Goal: Complete application form: Complete application form

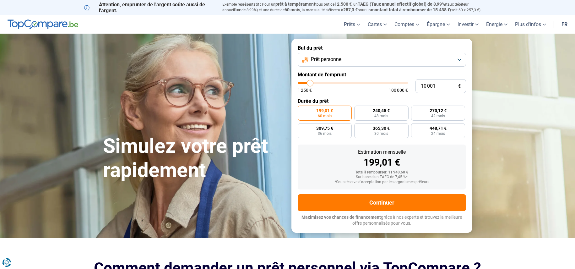
type input "8 750"
type input "8750"
type input "9 000"
type input "9000"
type input "9 250"
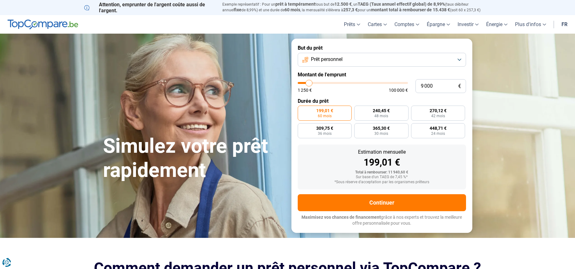
type input "9250"
type input "9 500"
type input "9500"
type input "9 750"
type input "9750"
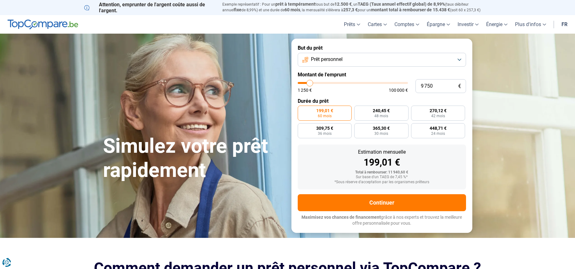
type input "10 000"
type input "10000"
type input "10 500"
type input "10500"
type input "10 750"
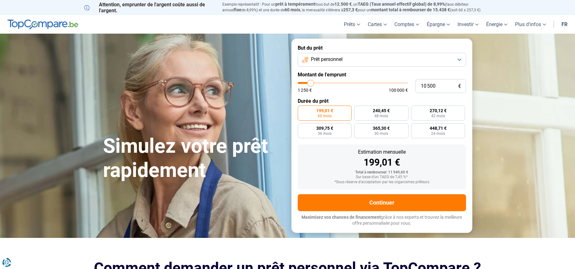
type input "10750"
type input "11 000"
type input "11000"
type input "11 250"
type input "11250"
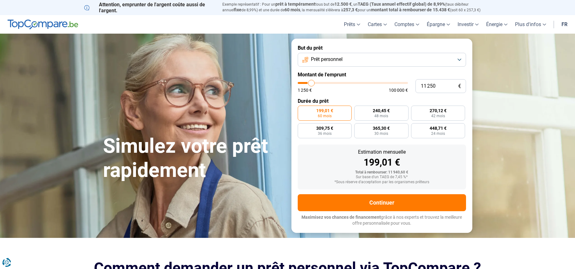
type input "11 750"
type input "11750"
type input "12 250"
type input "12250"
type input "12 750"
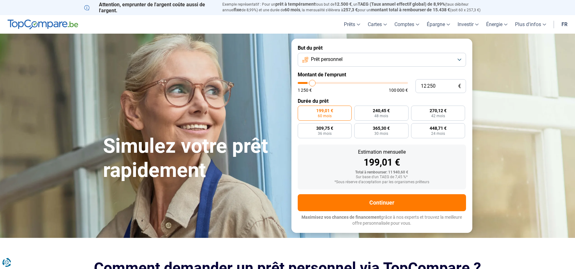
type input "12750"
type input "13 250"
type input "13250"
type input "13 500"
type input "13500"
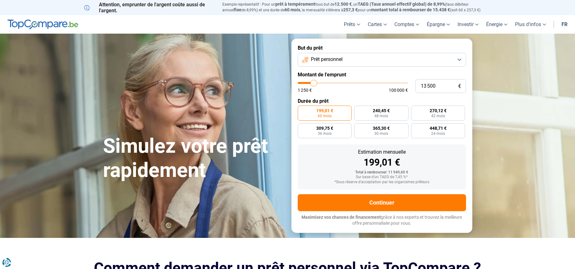
type input "14 000"
type input "14000"
type input "14 250"
type input "14250"
type input "14 500"
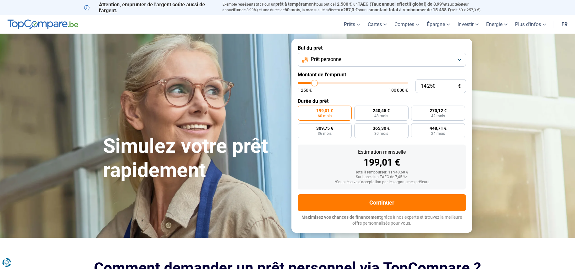
type input "14500"
type input "14 750"
type input "14750"
type input "15 000"
type input "15000"
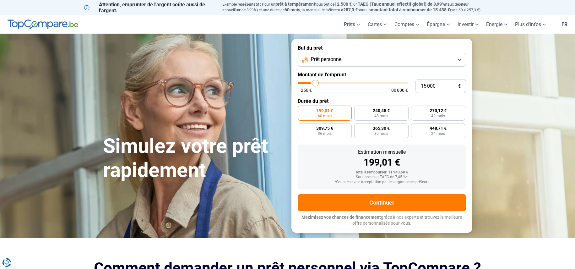
type input "15 250"
type input "15250"
type input "15 500"
type input "15500"
type input "15 750"
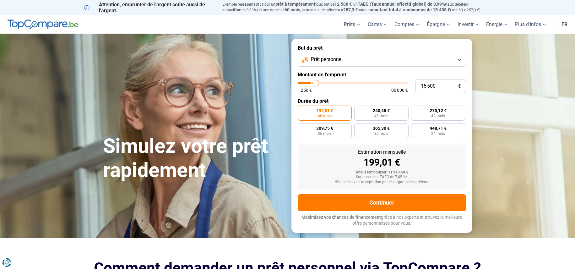
type input "15750"
type input "16 000"
type input "16000"
type input "16 250"
type input "16250"
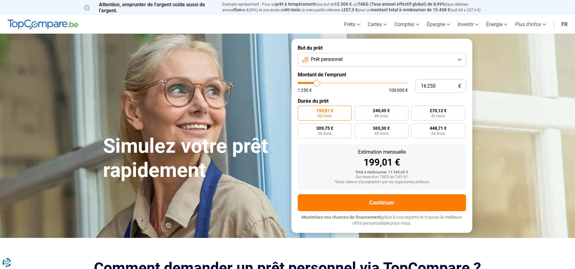
type input "16 500"
type input "16500"
type input "16 750"
type input "16750"
type input "16 500"
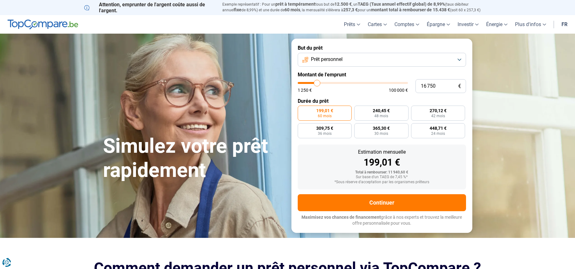
type input "16500"
type input "16 250"
type input "16250"
type input "16 000"
type input "16000"
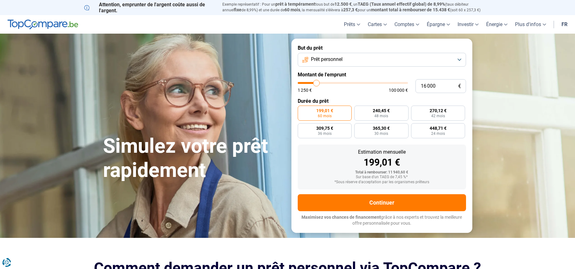
type input "15 500"
type input "15500"
type input "15 000"
type input "15000"
type input "14 750"
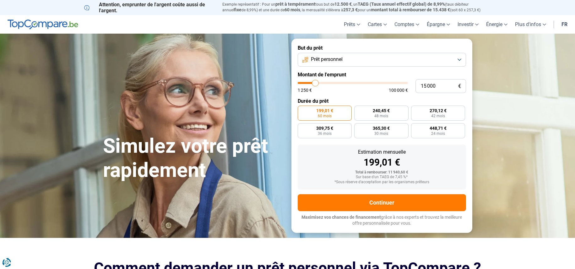
type input "14750"
type input "14 500"
type input "14500"
type input "14 250"
type input "14250"
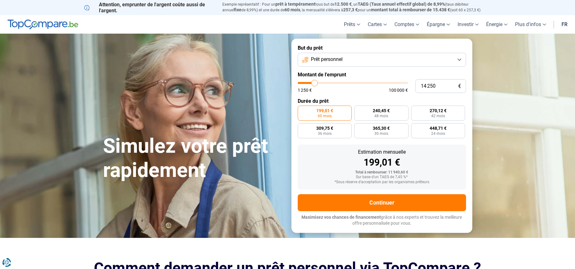
type input "14 000"
type input "14000"
type input "13 500"
type input "13500"
type input "13 250"
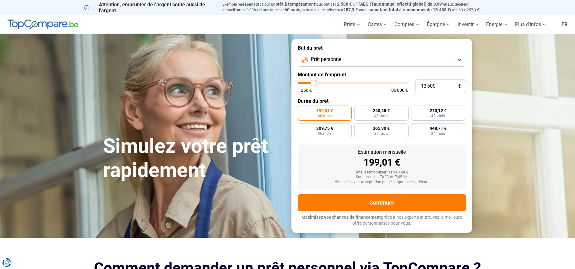
type input "13250"
type input "13 000"
type input "13000"
type input "12 750"
type input "12750"
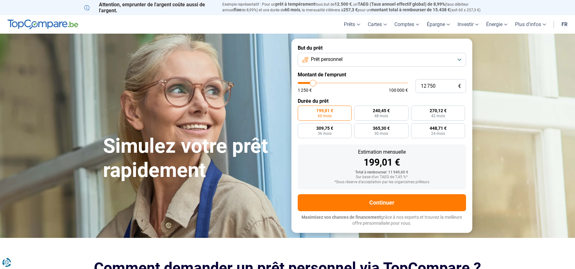
type input "12 500"
type input "12500"
type input "12 250"
type input "12250"
type input "12 000"
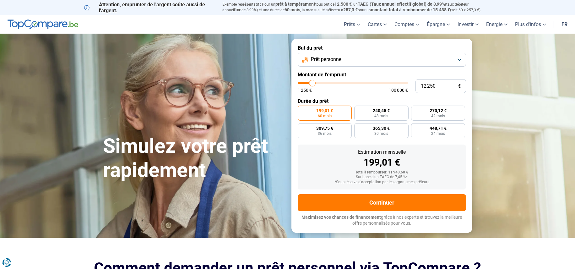
type input "12000"
type input "11 750"
type input "11750"
type input "11 500"
type input "11500"
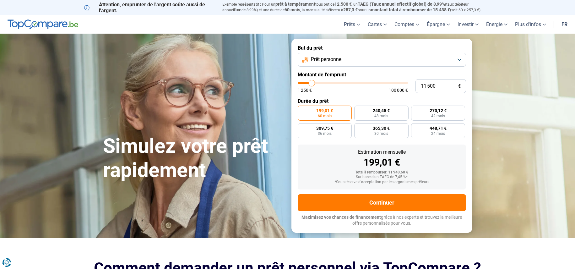
type input "11 250"
type input "11250"
type input "11 000"
type input "11000"
type input "10 750"
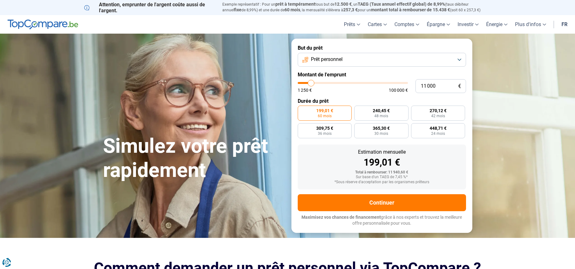
type input "10750"
type input "10 500"
type input "10500"
type input "10 250"
type input "10250"
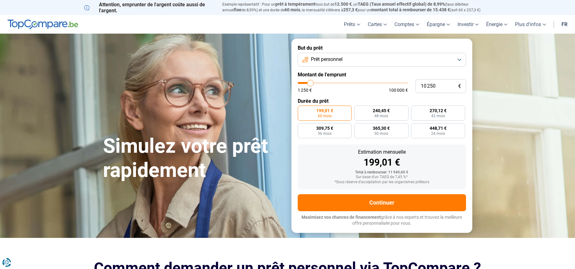
type input "10 000"
type input "10000"
type input "9 750"
type input "9750"
type input "9 250"
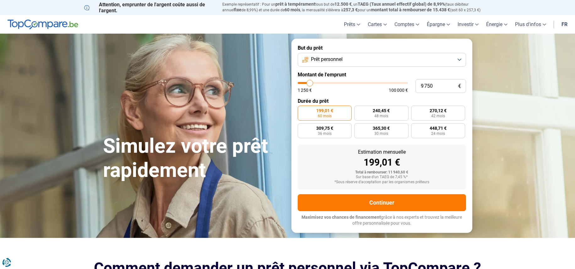
type input "9250"
type input "9 000"
type input "9000"
type input "8 500"
type input "8500"
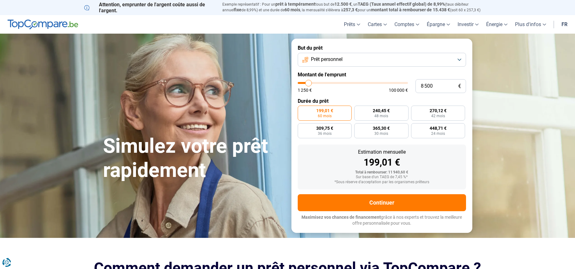
type input "8 250"
type input "8250"
type input "8 000"
type input "8000"
type input "7 750"
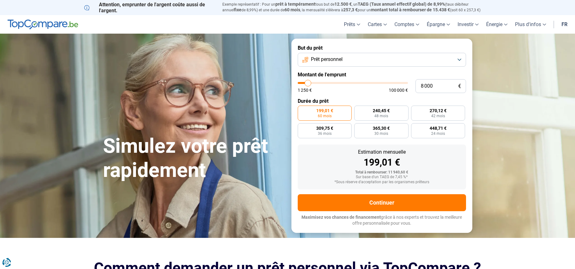
type input "7750"
type input "7 500"
type input "7500"
type input "7 250"
type input "7250"
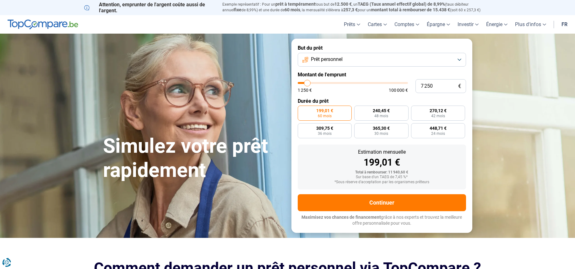
type input "6 750"
type input "6750"
type input "6 500"
type input "6500"
type input "6 250"
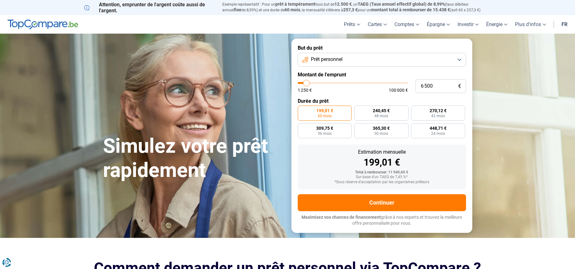
type input "6250"
type input "6 000"
type input "6000"
type input "5 500"
type input "5500"
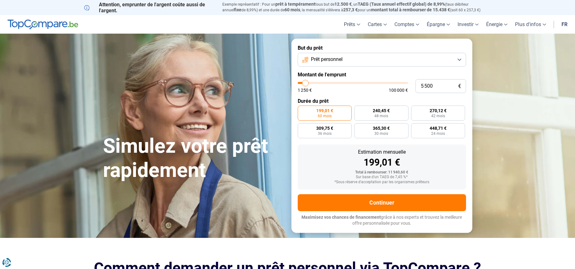
type input "5 250"
type input "5250"
type input "5 000"
type input "5000"
type input "4 750"
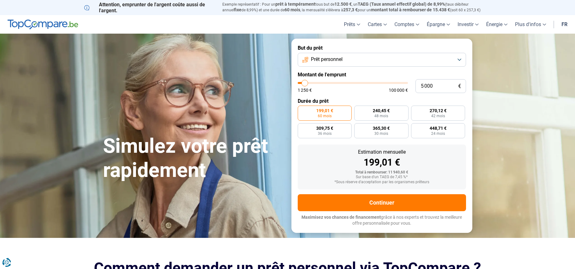
type input "4750"
type input "4 500"
type input "4500"
type input "4 250"
type input "4250"
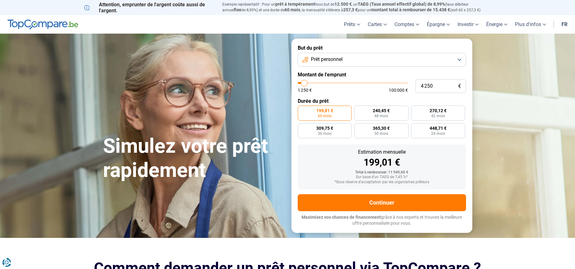
type input "4 000"
type input "4000"
type input "3 750"
type input "3750"
type input "3 500"
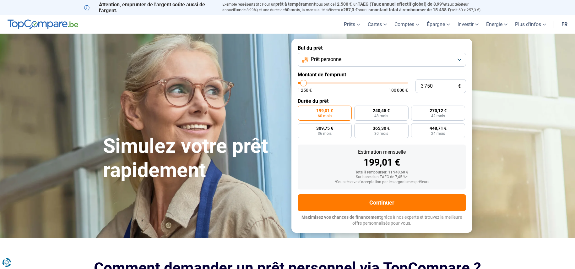
type input "3500"
type input "3 250"
type input "3250"
type input "3 500"
type input "3500"
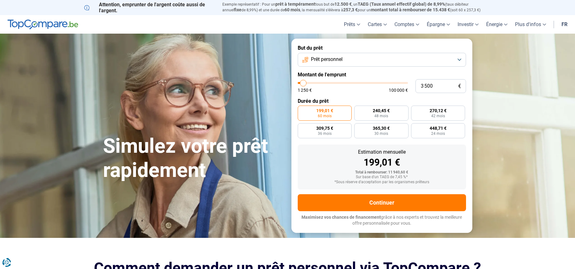
type input "3 750"
type input "3750"
type input "4 000"
type input "4000"
type input "4 250"
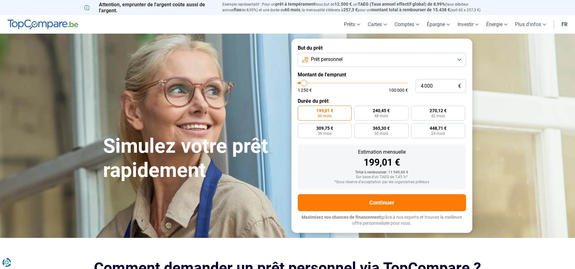
type input "4250"
type input "4 500"
type input "4500"
type input "4 750"
type input "4750"
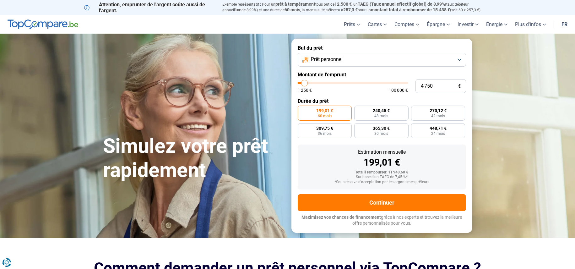
type input "5 000"
drag, startPoint x: 309, startPoint y: 83, endPoint x: 305, endPoint y: 83, distance: 3.8
type input "5000"
click at [305, 83] on input "range" at bounding box center [353, 83] width 110 height 2
radio input "true"
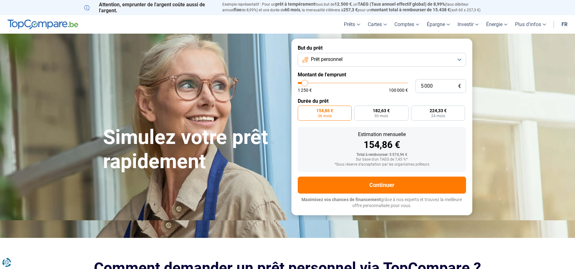
type input "6 250"
type input "6250"
type input "6 500"
type input "6500"
type input "6 750"
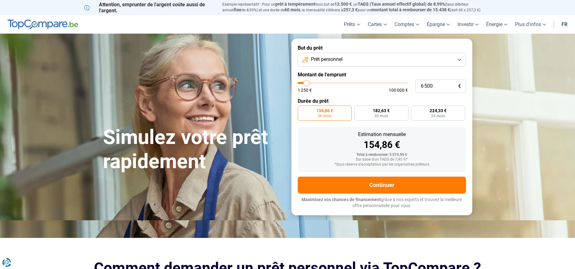
type input "6750"
type input "7 000"
type input "7000"
type input "7 250"
type input "7250"
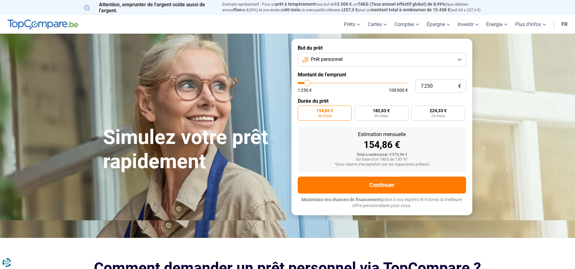
type input "7 500"
type input "7500"
type input "7 750"
type input "7750"
type input "8 000"
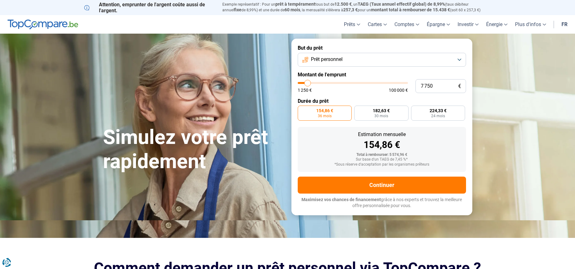
type input "8000"
type input "8 250"
type input "8250"
type input "8 500"
type input "8500"
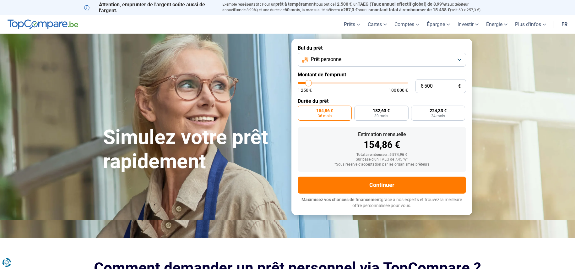
type input "8 750"
type input "8750"
type input "9 000"
type input "9000"
type input "9 250"
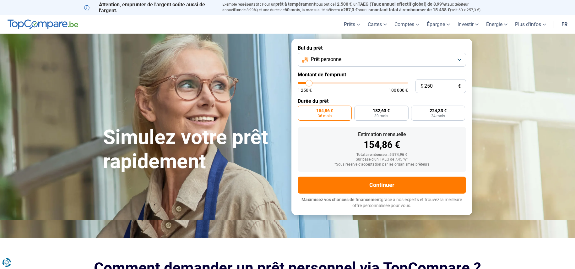
type input "9250"
type input "9 500"
type input "9500"
type input "9 750"
type input "9750"
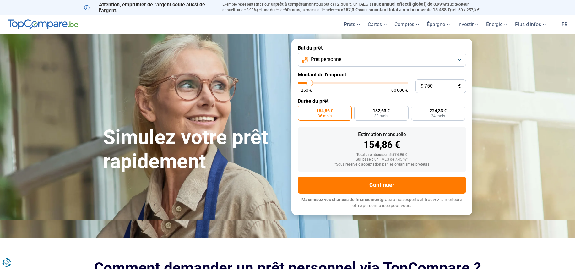
type input "10 000"
type input "10000"
type input "10 250"
type input "10250"
type input "10 000"
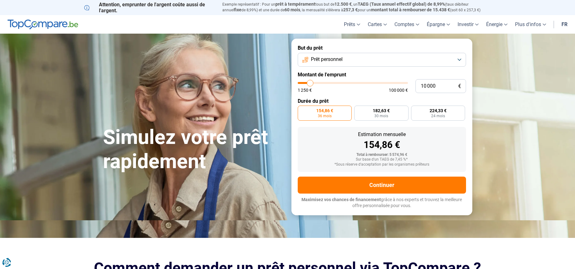
drag, startPoint x: 306, startPoint y: 83, endPoint x: 310, endPoint y: 83, distance: 3.8
type input "10000"
click at [310, 83] on input "range" at bounding box center [353, 83] width 110 height 2
radio input "false"
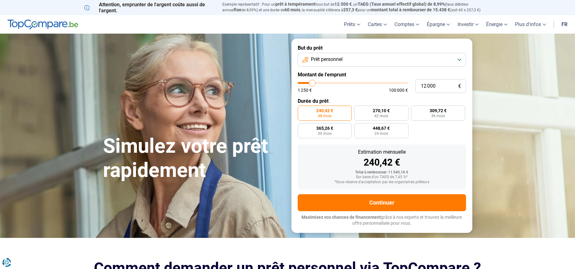
click at [312, 83] on input "range" at bounding box center [353, 83] width 110 height 2
click at [310, 83] on input "range" at bounding box center [353, 83] width 110 height 2
drag, startPoint x: 311, startPoint y: 81, endPoint x: 315, endPoint y: 81, distance: 3.8
click at [315, 82] on input "range" at bounding box center [353, 83] width 110 height 2
click at [313, 83] on input "range" at bounding box center [353, 83] width 110 height 2
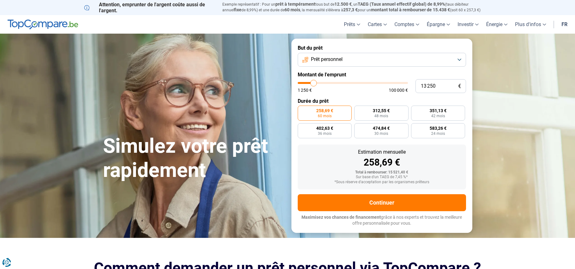
click at [314, 83] on input "range" at bounding box center [353, 83] width 110 height 2
click at [380, 114] on span "48 mois" at bounding box center [381, 116] width 14 height 4
click at [358, 110] on input "318,56 € 48 mois" at bounding box center [356, 107] width 4 height 4
click at [311, 82] on input "range" at bounding box center [353, 83] width 110 height 2
click at [312, 83] on input "range" at bounding box center [353, 83] width 110 height 2
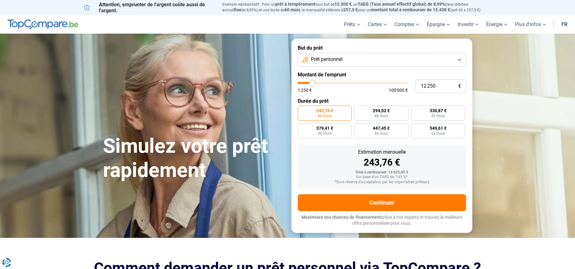
click at [312, 84] on input "range" at bounding box center [353, 83] width 110 height 2
click at [310, 83] on input "range" at bounding box center [353, 83] width 110 height 2
click at [309, 83] on input "range" at bounding box center [353, 83] width 110 height 2
click at [311, 83] on input "range" at bounding box center [353, 83] width 110 height 2
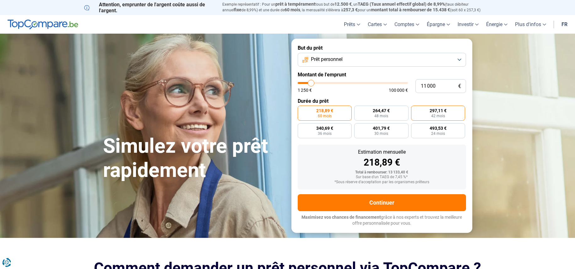
click at [438, 114] on span "42 mois" at bounding box center [438, 116] width 14 height 4
click at [415, 110] on input "297,11 € 42 mois" at bounding box center [413, 107] width 4 height 4
drag, startPoint x: 312, startPoint y: 81, endPoint x: 315, endPoint y: 81, distance: 3.2
click at [315, 82] on input "range" at bounding box center [353, 83] width 110 height 2
drag, startPoint x: 315, startPoint y: 81, endPoint x: 312, endPoint y: 81, distance: 3.5
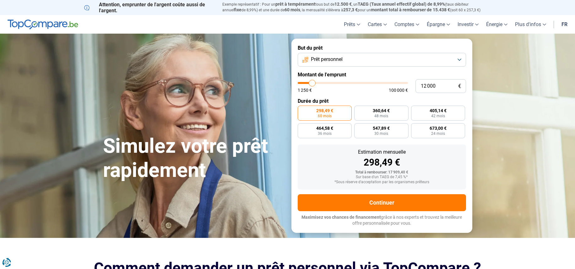
click at [312, 82] on input "range" at bounding box center [353, 83] width 110 height 2
click at [444, 114] on span "42 mois" at bounding box center [438, 116] width 14 height 4
click at [415, 110] on input "310,61 € 42 mois" at bounding box center [413, 107] width 4 height 4
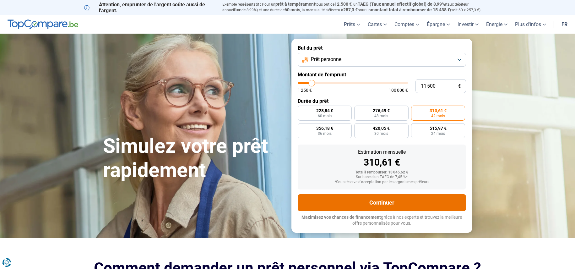
click at [392, 201] on button "Continuer" at bounding box center [382, 202] width 168 height 17
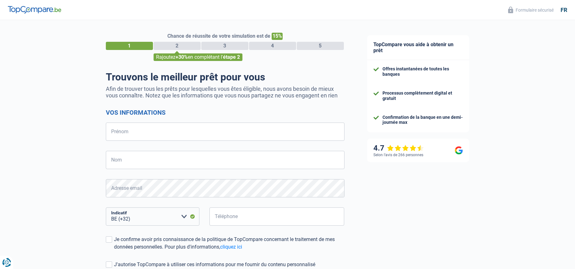
select select "32"
